Goal: Task Accomplishment & Management: Use online tool/utility

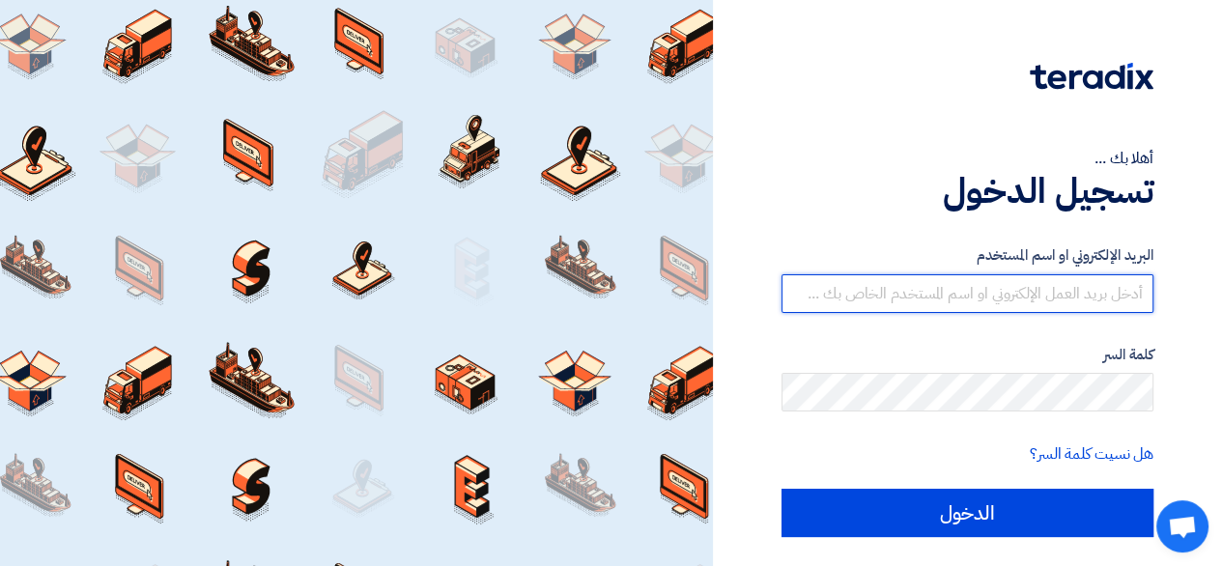
click at [1128, 302] on input "text" at bounding box center [968, 293] width 372 height 39
type input "[EMAIL_ADDRESS][DOMAIN_NAME]"
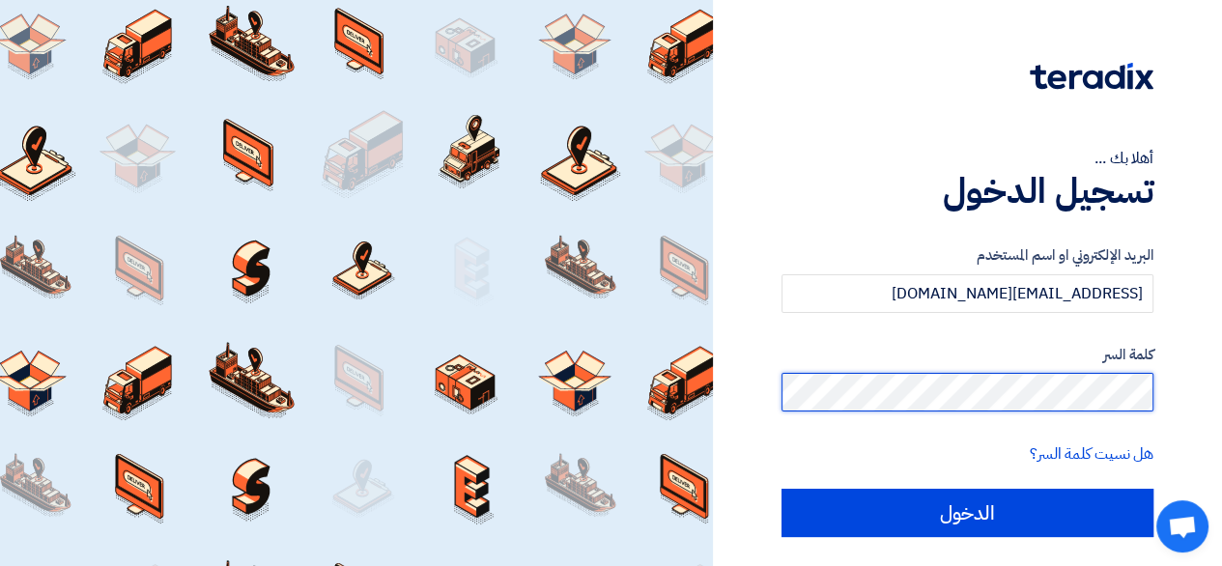
click at [782, 489] on input "الدخول" at bounding box center [968, 513] width 372 height 48
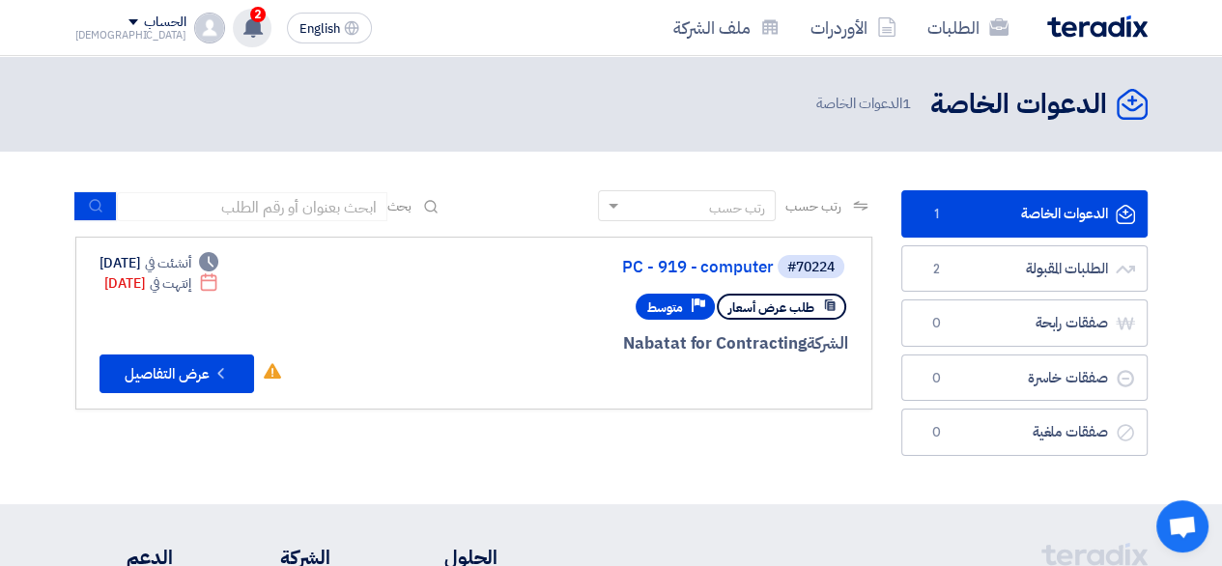
click at [233, 39] on div "2 تعديل جديد خاص بطلب شراء "Furniture - 911". 19 minutes ago تم مشاهدة العرض ال…" at bounding box center [252, 28] width 39 height 39
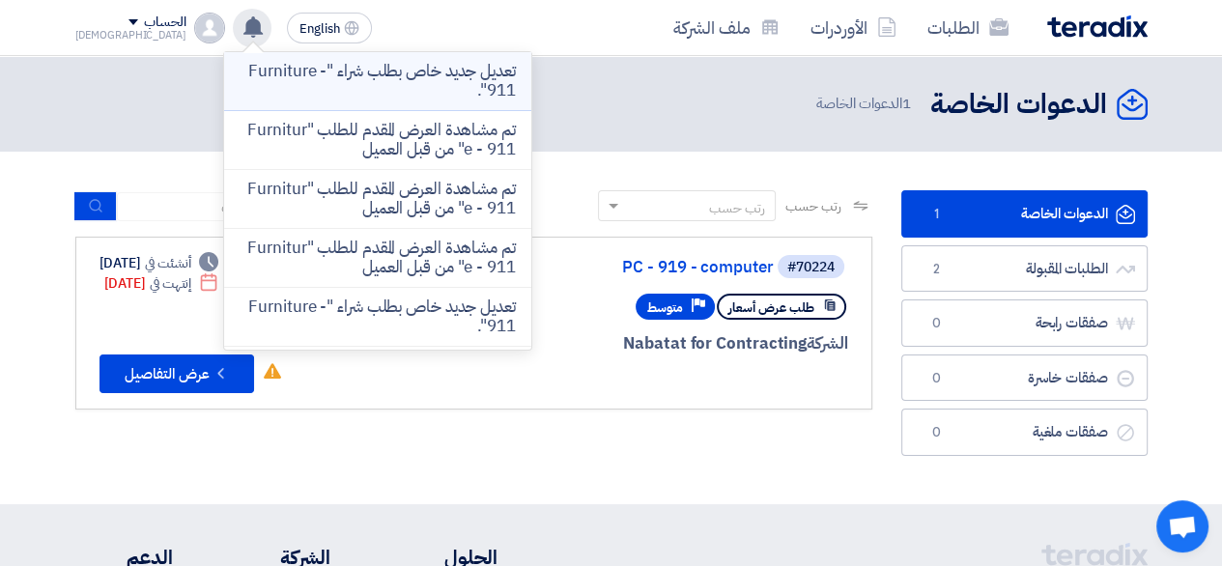
click at [275, 72] on p "تعديل جديد خاص بطلب شراء "Furniture - 911"." at bounding box center [378, 81] width 276 height 39
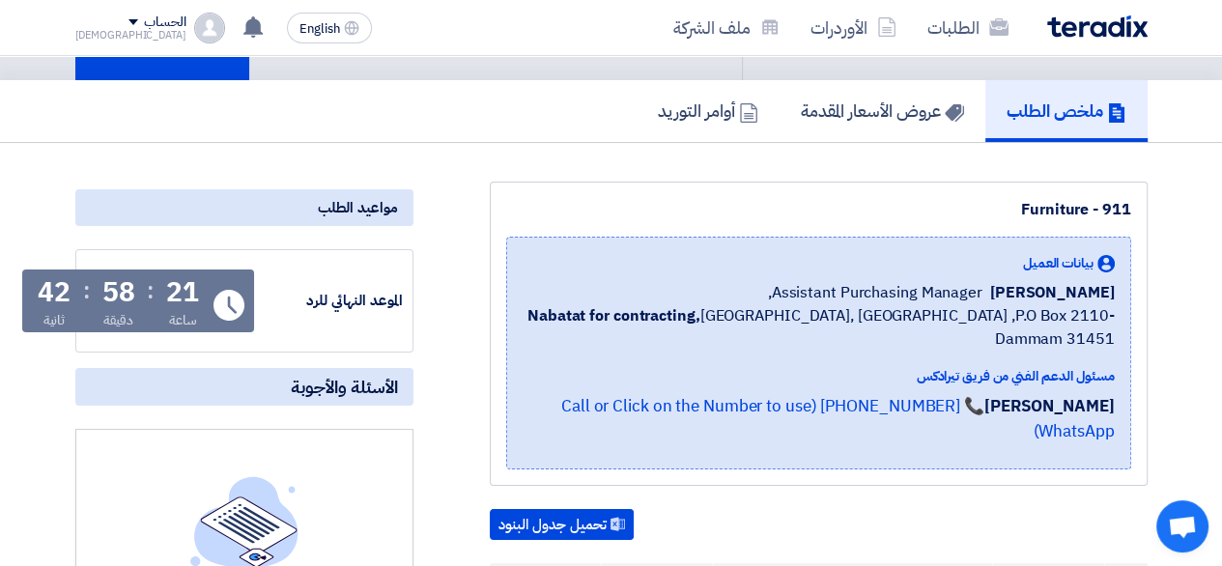
scroll to position [100, 0]
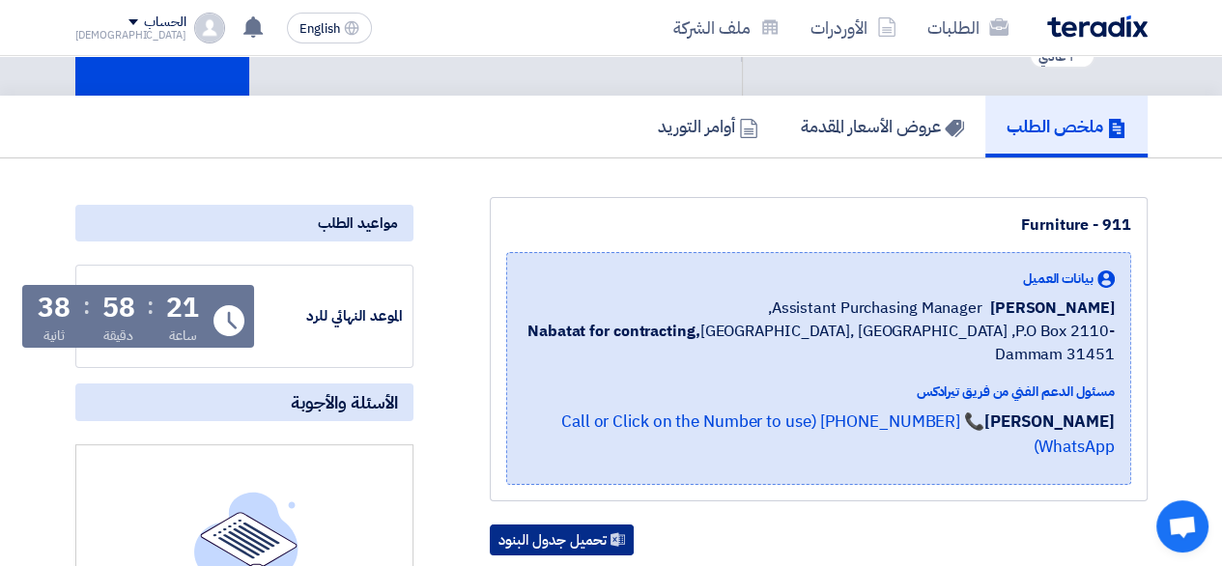
click at [578, 525] on button "تحميل جدول البنود" at bounding box center [562, 540] width 144 height 31
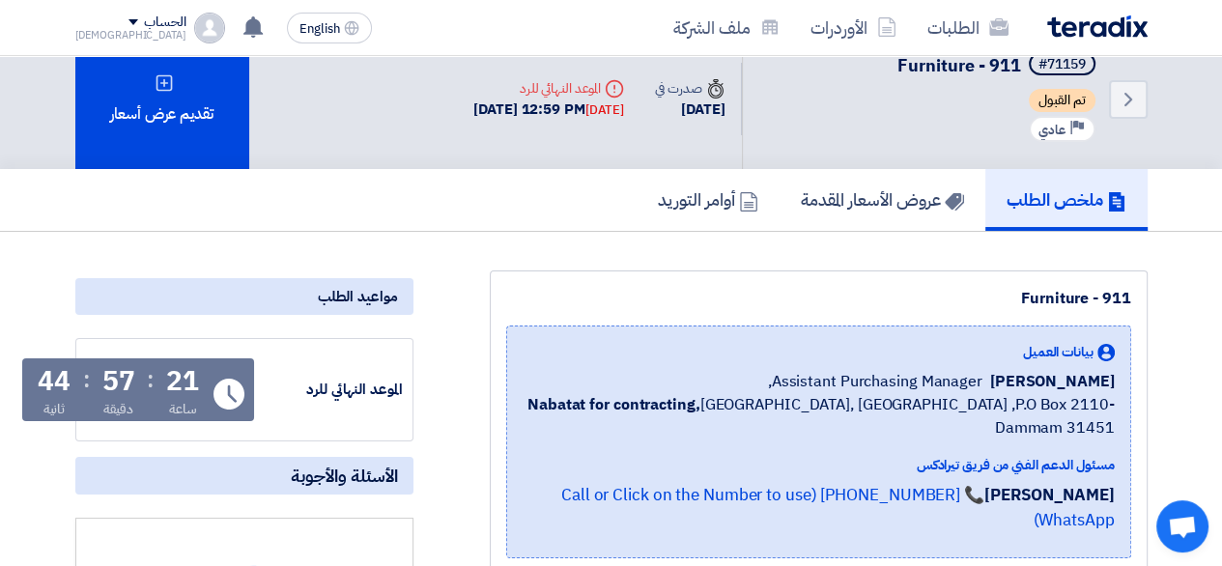
scroll to position [0, 0]
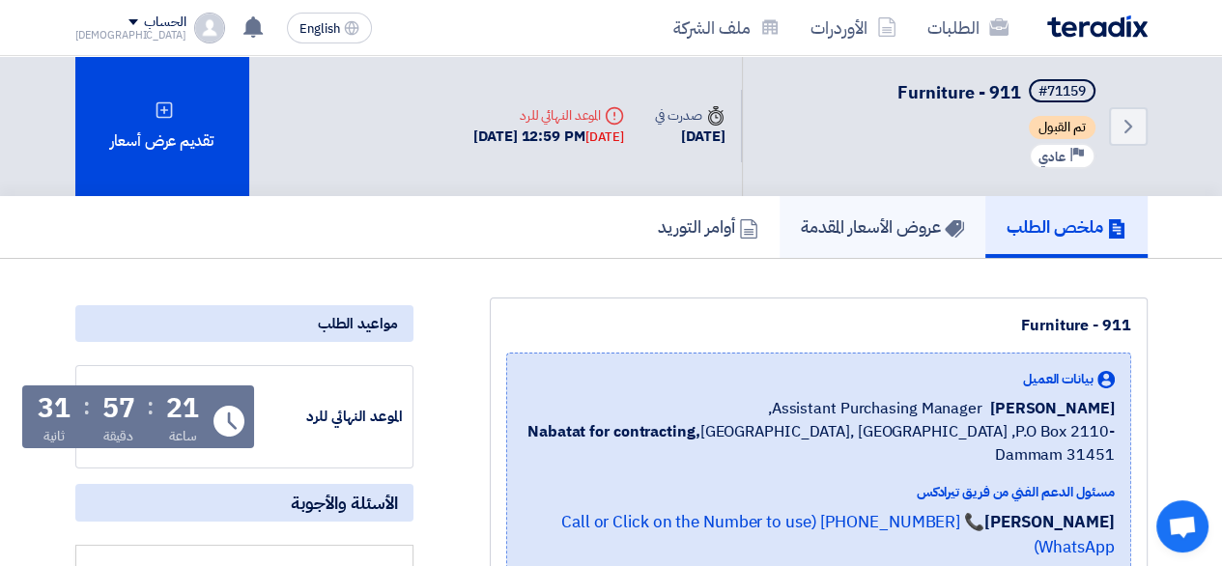
click at [858, 246] on link "عروض الأسعار المقدمة" at bounding box center [883, 227] width 206 height 62
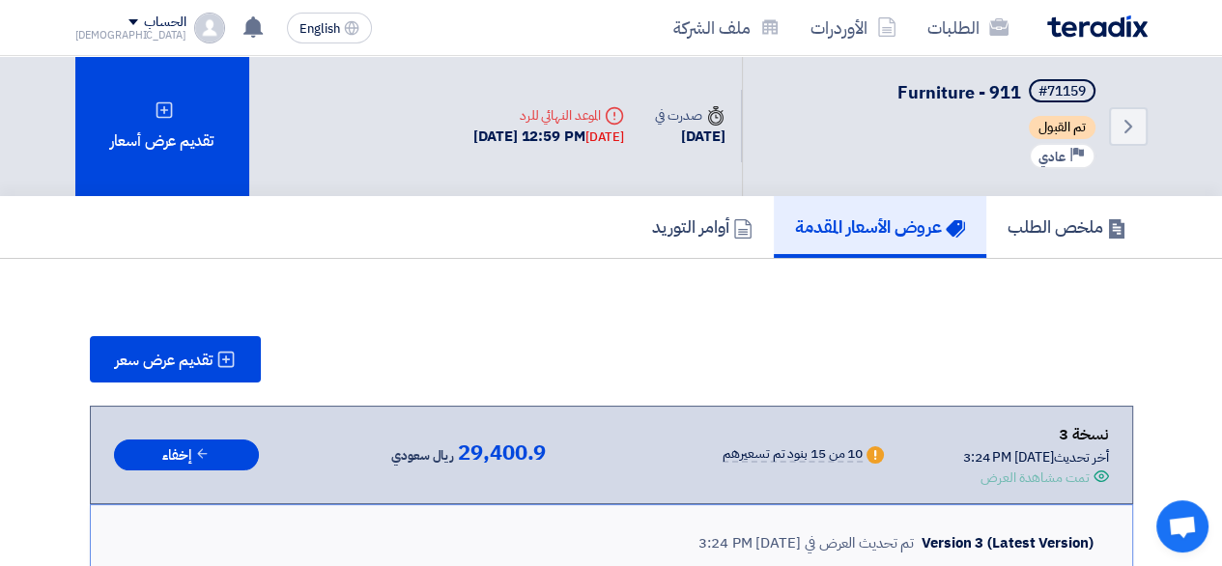
click at [86, 23] on div "الحساب" at bounding box center [130, 22] width 111 height 16
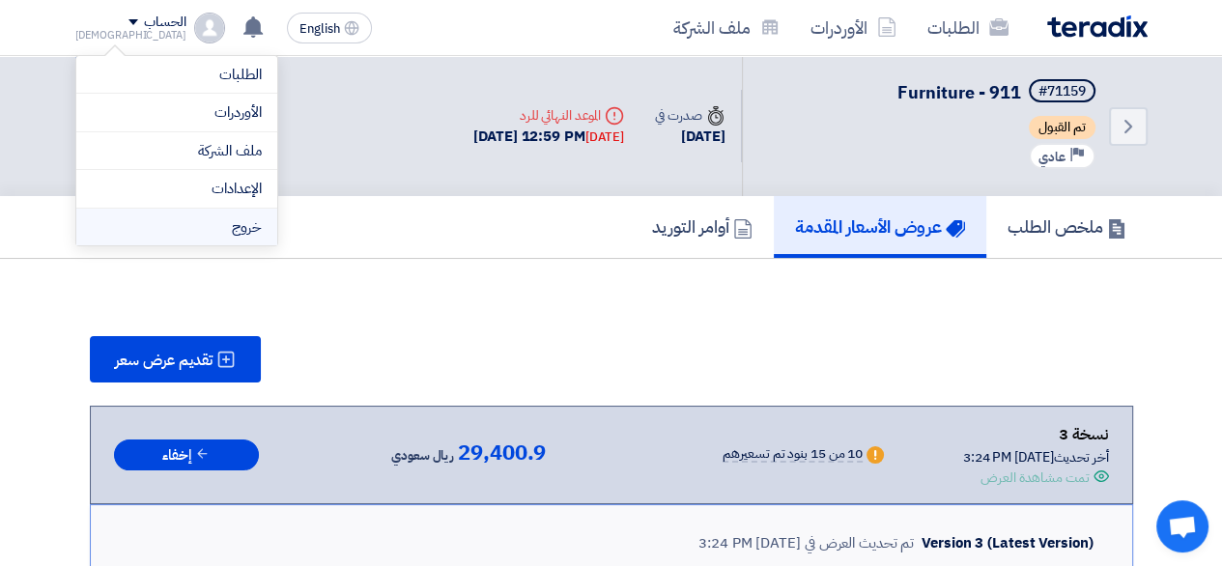
click at [171, 215] on li "خروج" at bounding box center [176, 228] width 201 height 38
